Goal: Navigation & Orientation: Find specific page/section

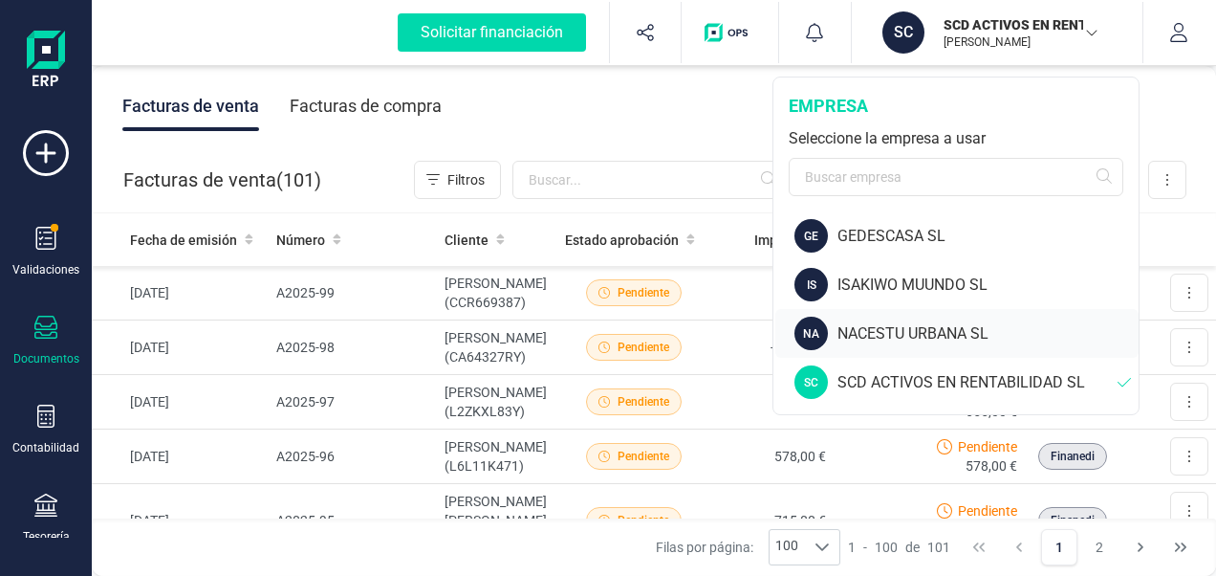
click at [862, 333] on div "NACESTU URBANA SL" at bounding box center [988, 333] width 301 height 23
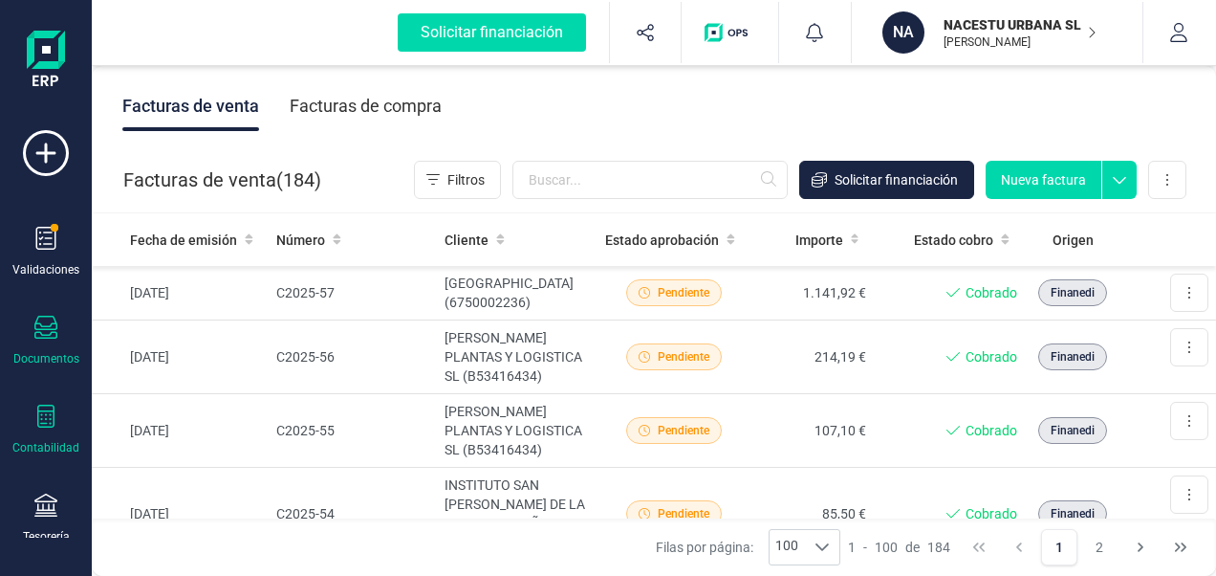
click at [46, 428] on div at bounding box center [45, 418] width 23 height 28
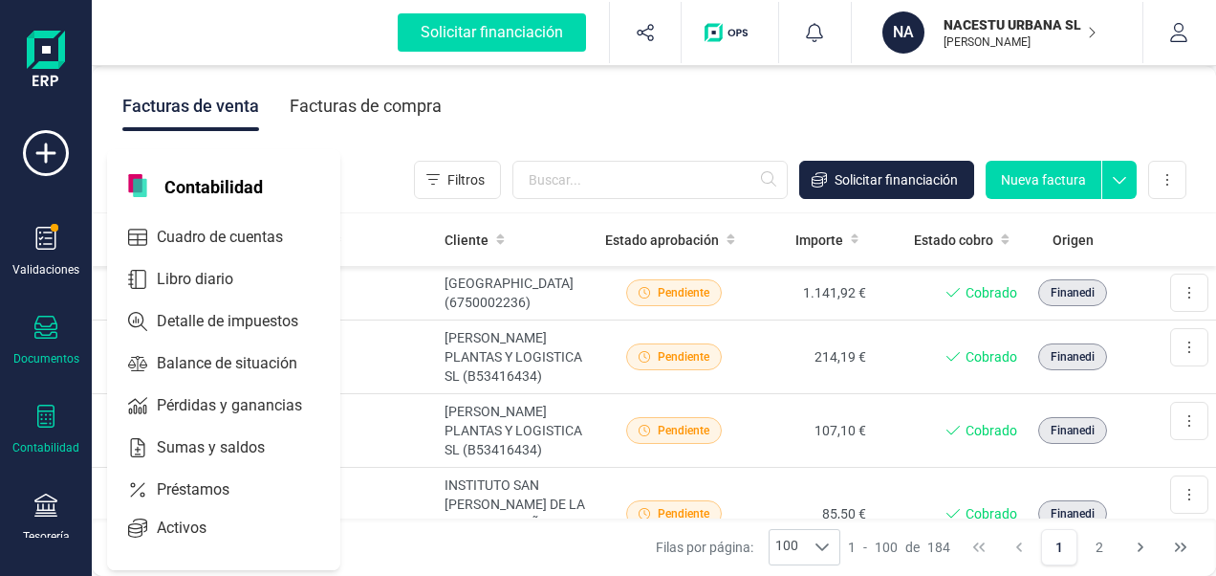
click at [55, 430] on div "Contabilidad" at bounding box center [46, 429] width 76 height 51
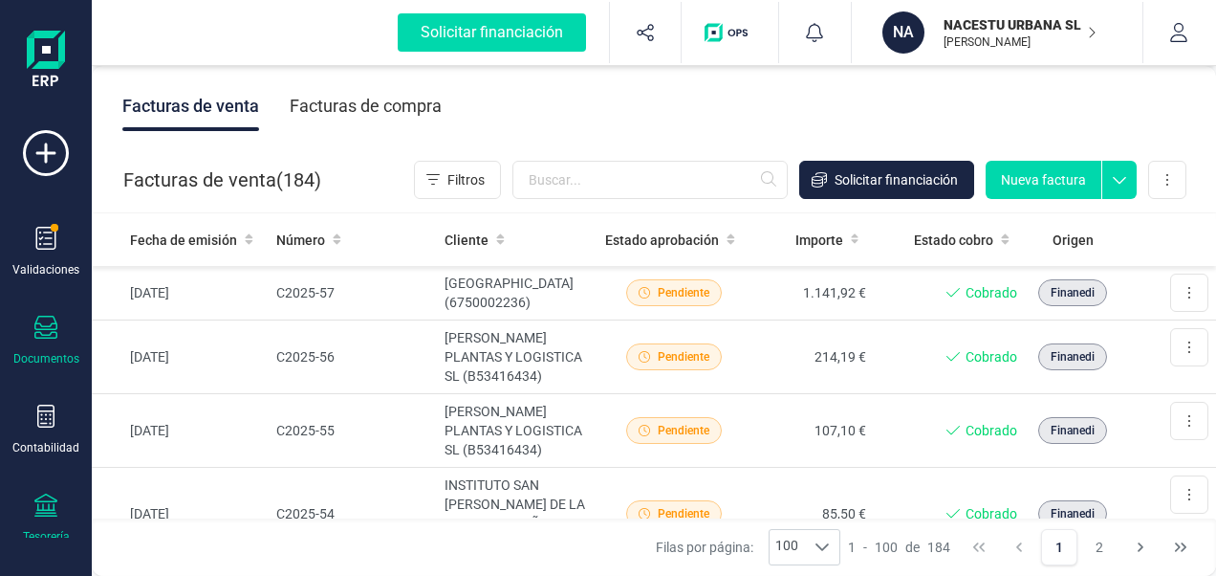
click at [50, 499] on icon at bounding box center [45, 504] width 23 height 23
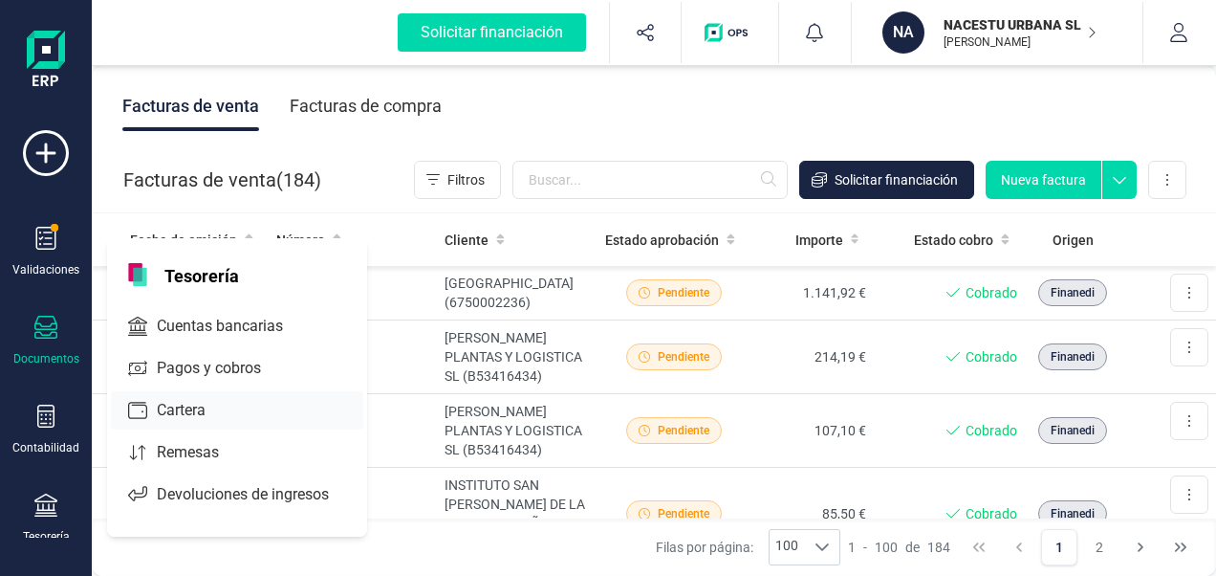
click at [181, 334] on span "Cuentas bancarias" at bounding box center [233, 326] width 168 height 23
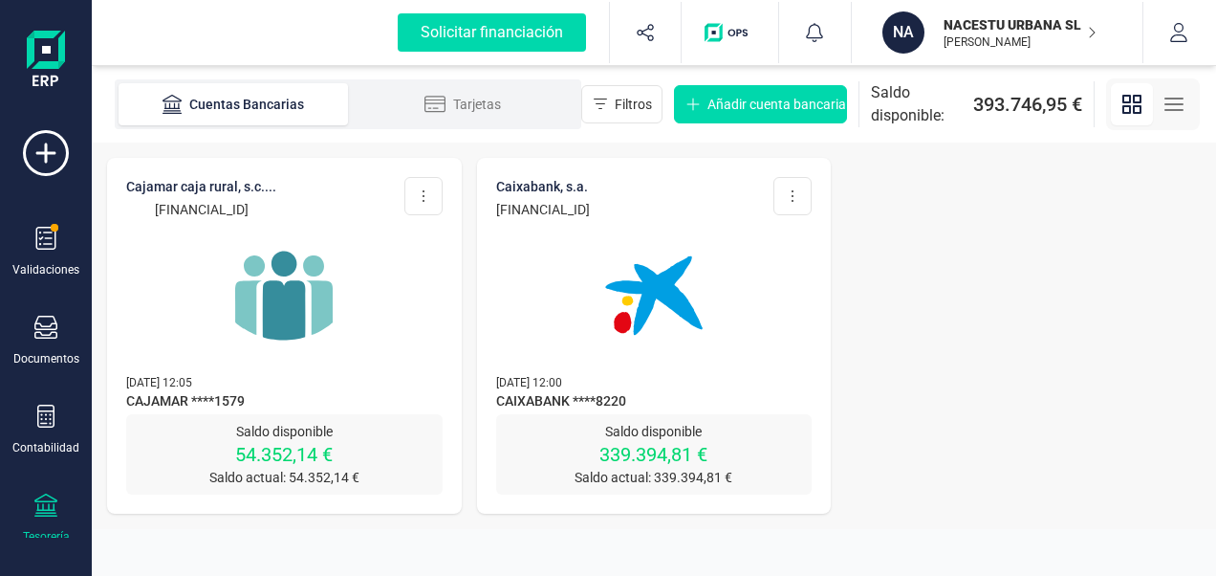
click at [283, 319] on img at bounding box center [284, 295] width 161 height 161
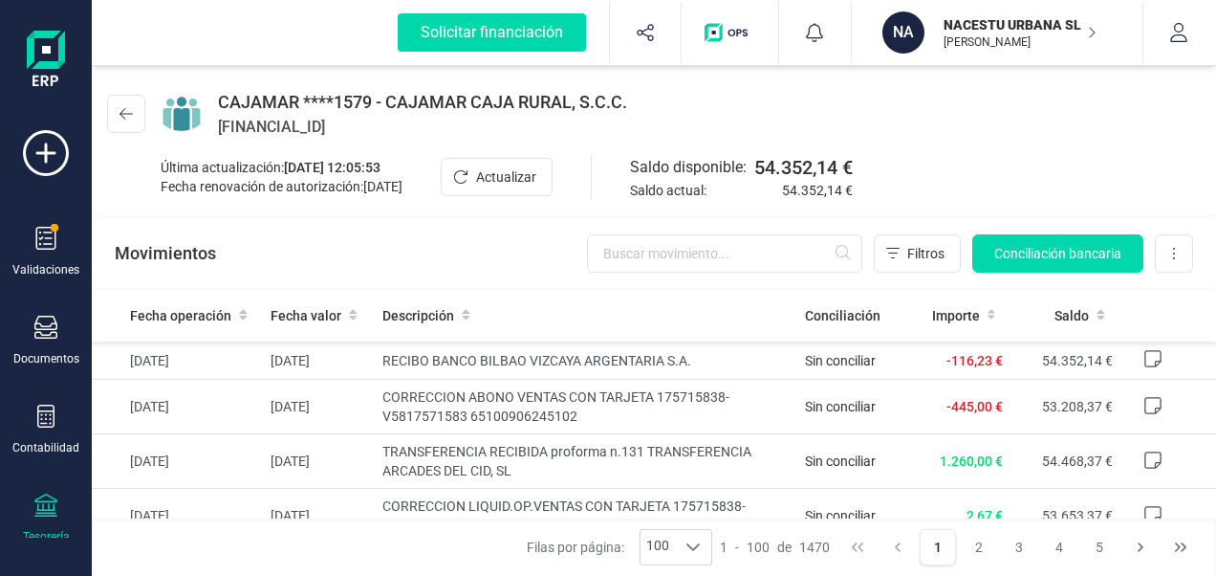
click at [50, 502] on icon at bounding box center [45, 504] width 23 height 23
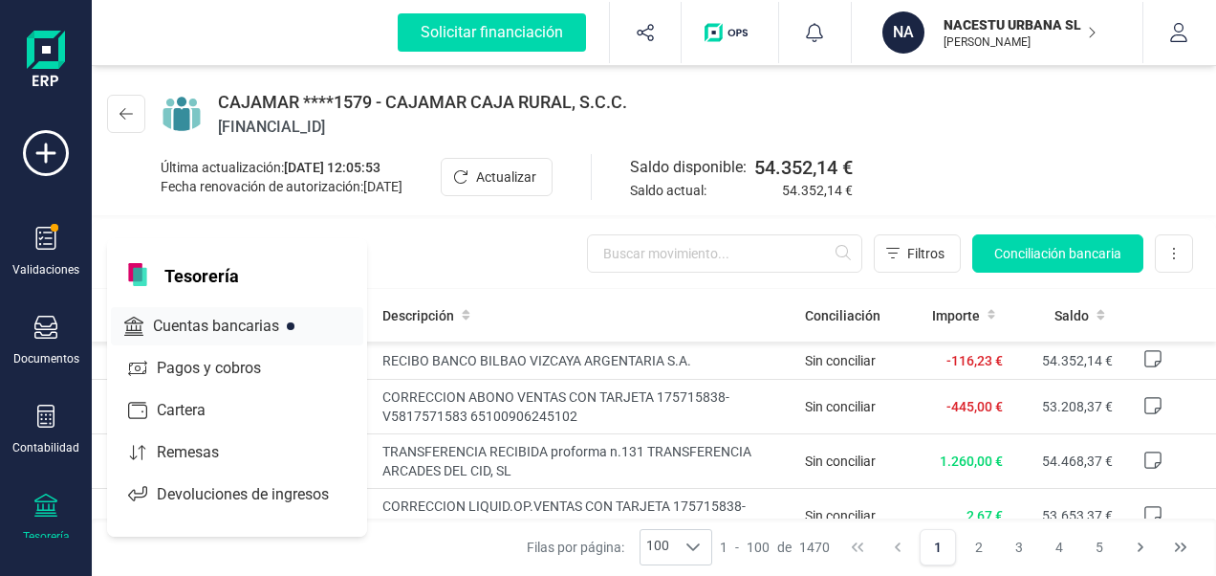
click at [262, 323] on span "Cuentas bancarias" at bounding box center [229, 326] width 168 height 23
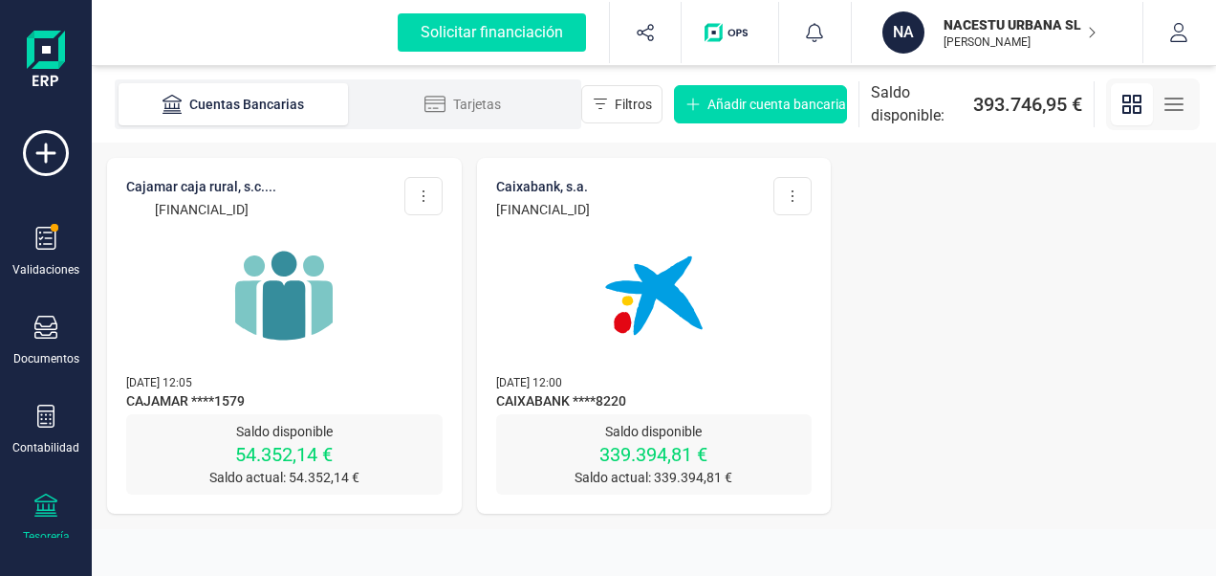
click at [660, 294] on img at bounding box center [654, 295] width 161 height 161
